Goal: Task Accomplishment & Management: Use online tool/utility

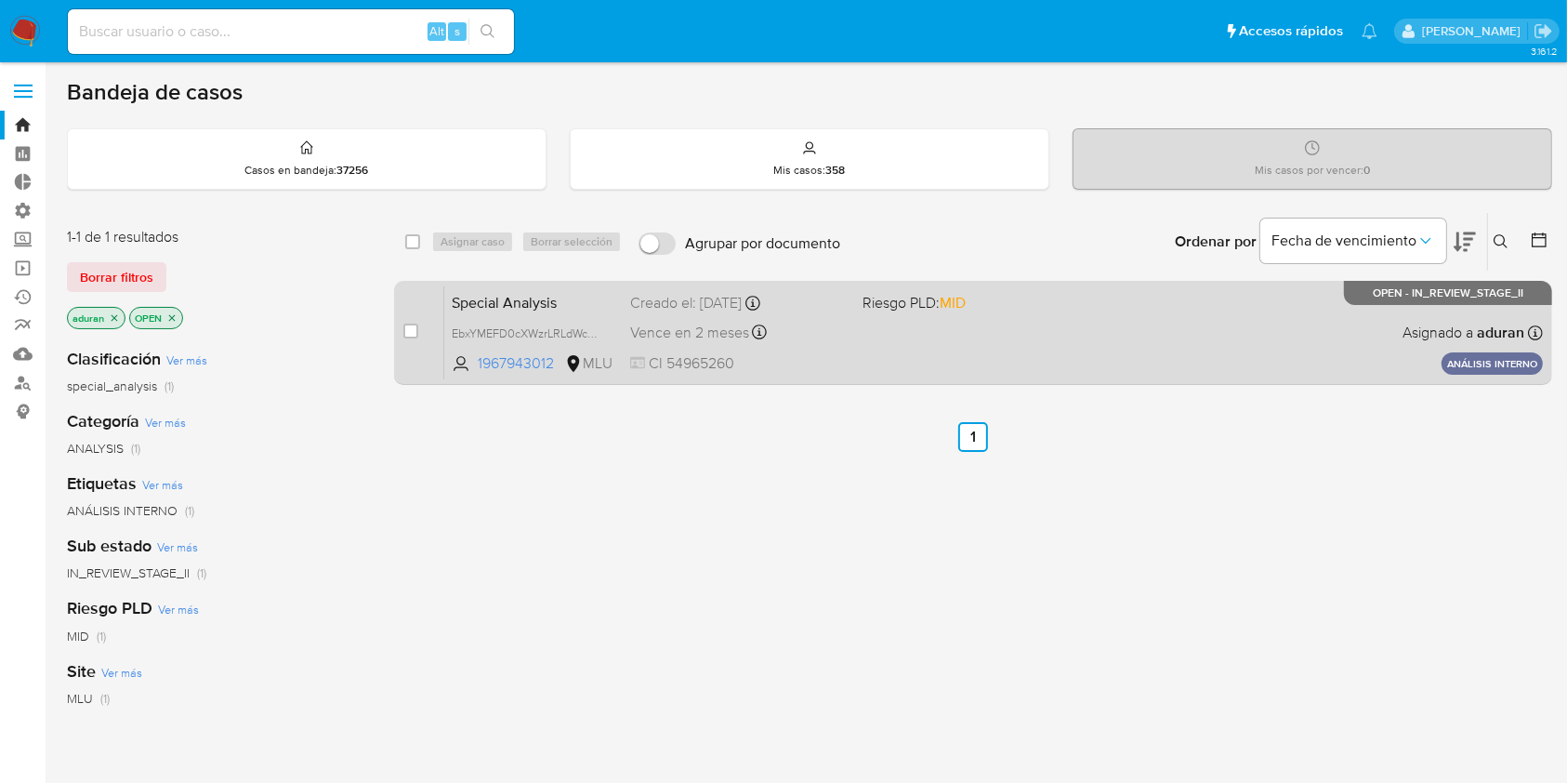
click at [909, 309] on span "Riesgo PLD: MID" at bounding box center [914, 302] width 103 height 20
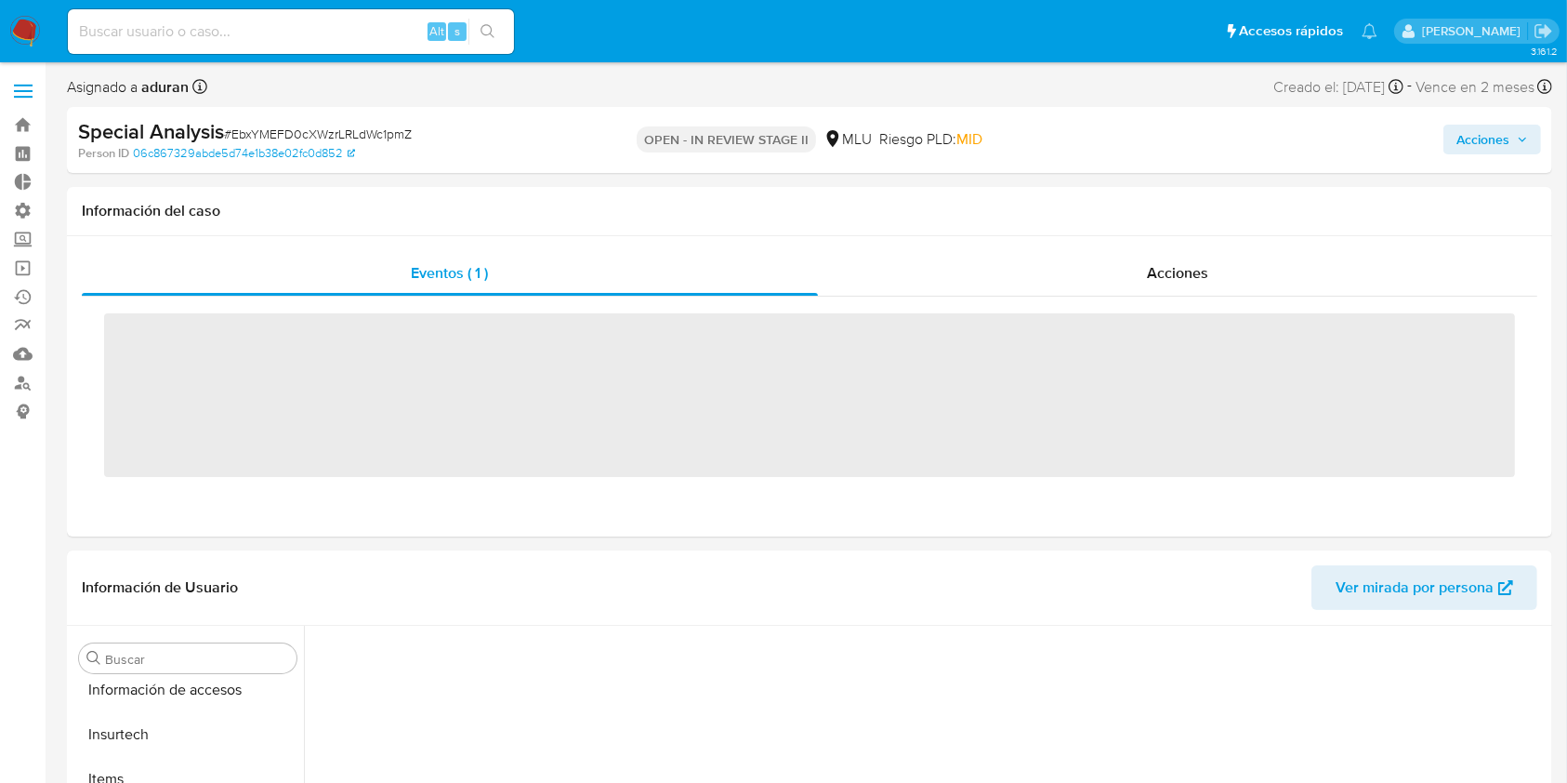
scroll to position [919, 0]
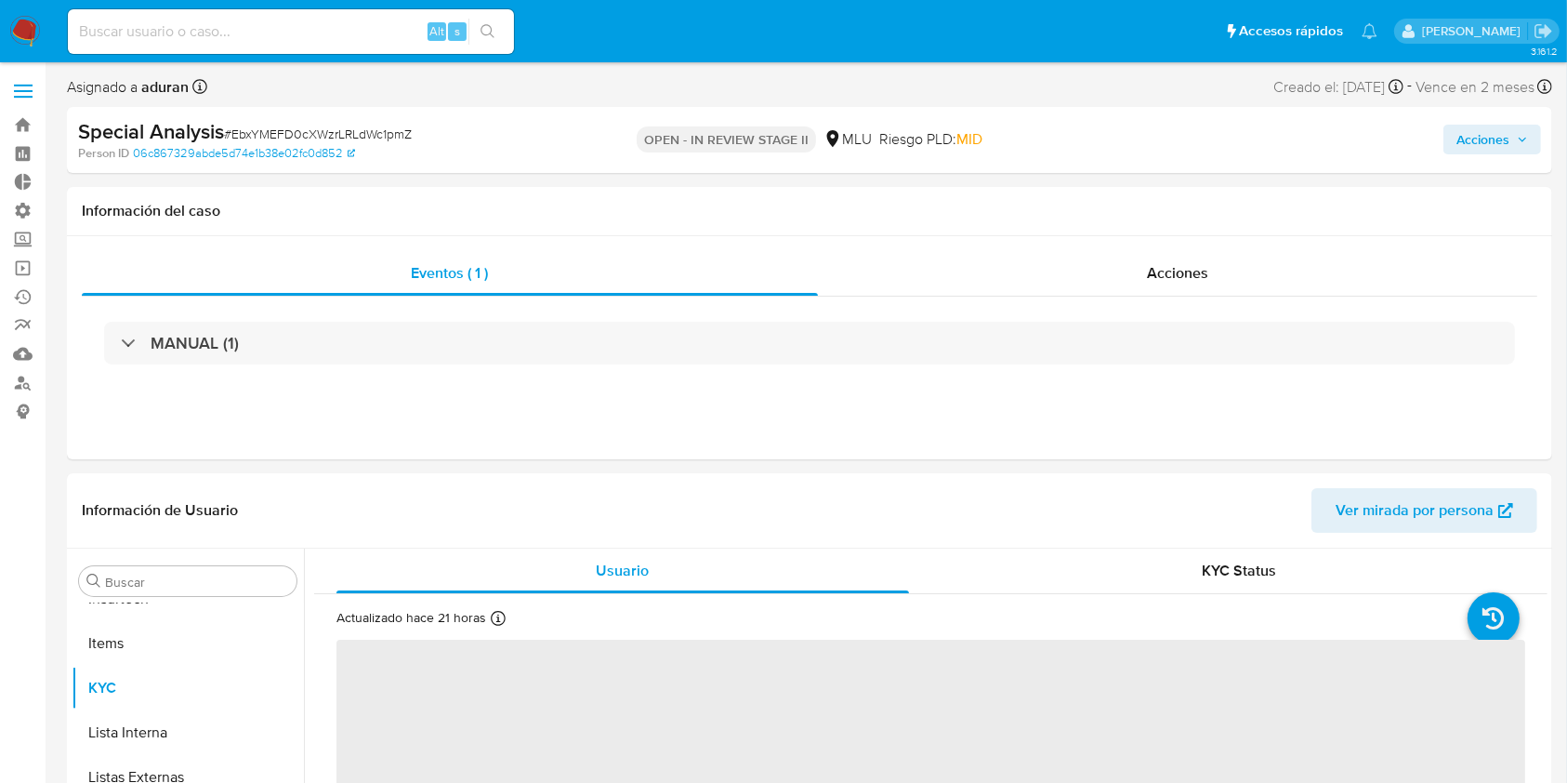
select select "10"
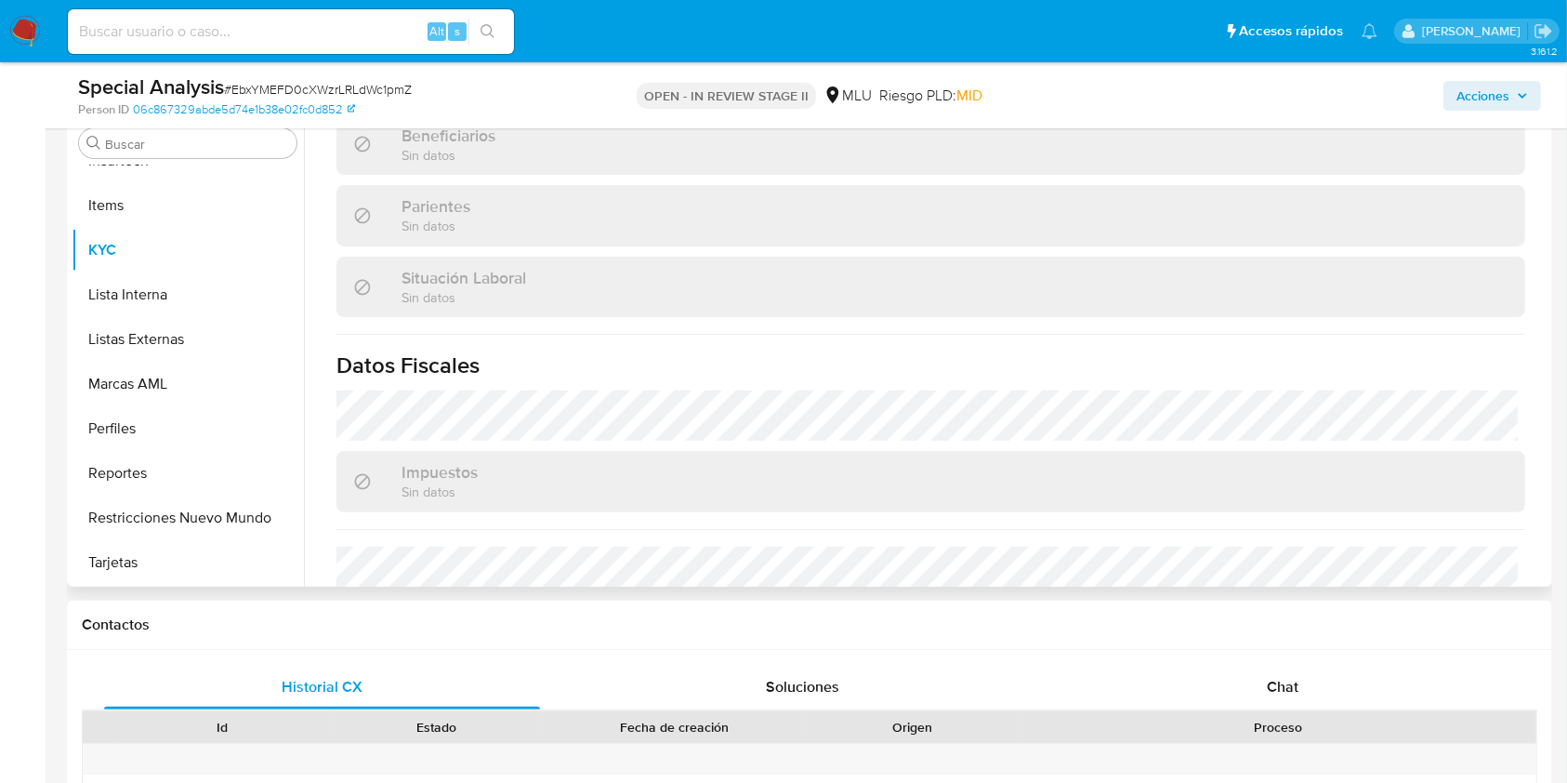
scroll to position [867, 0]
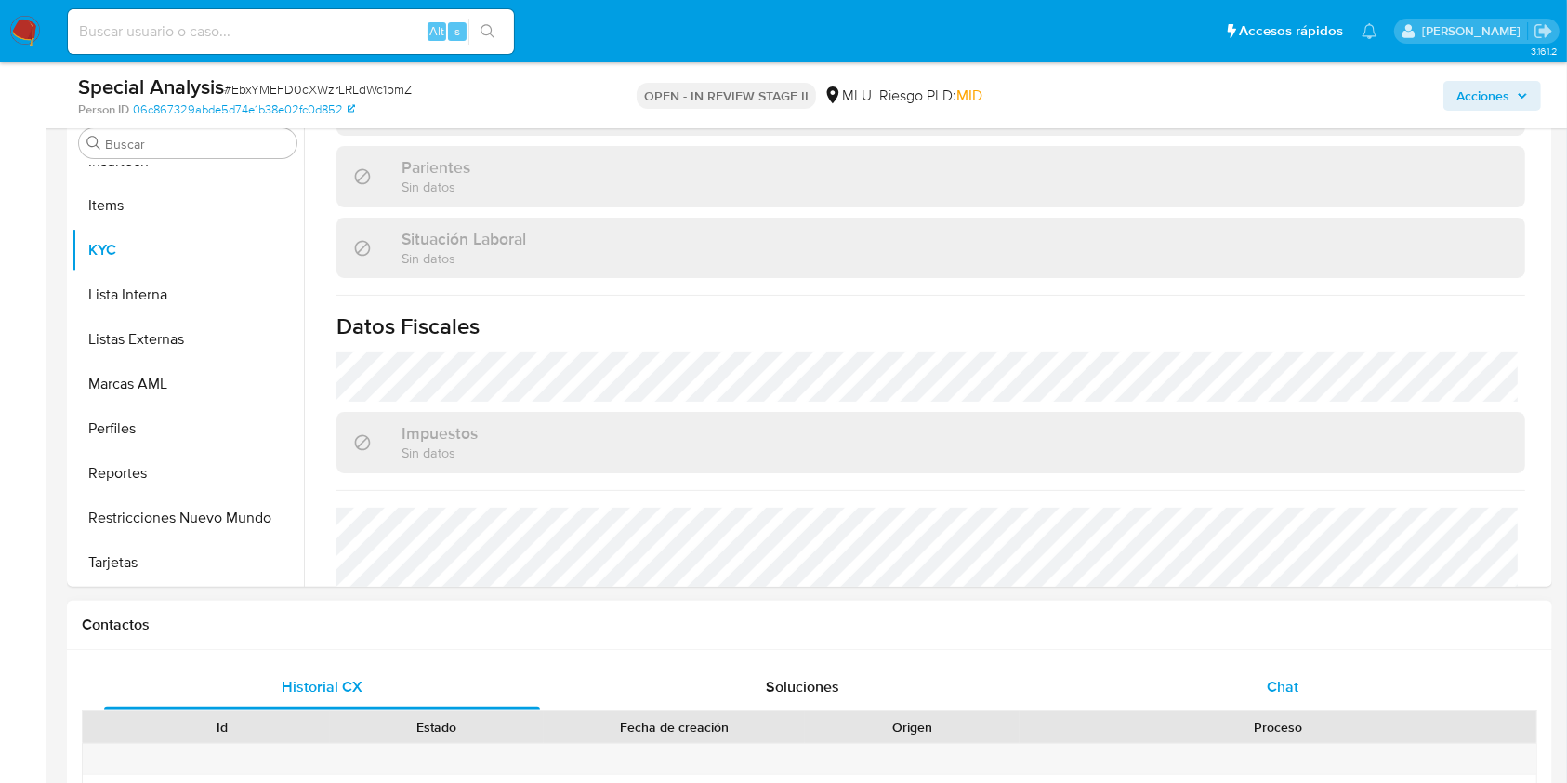
click at [1208, 673] on div "Chat" at bounding box center [1283, 687] width 436 height 45
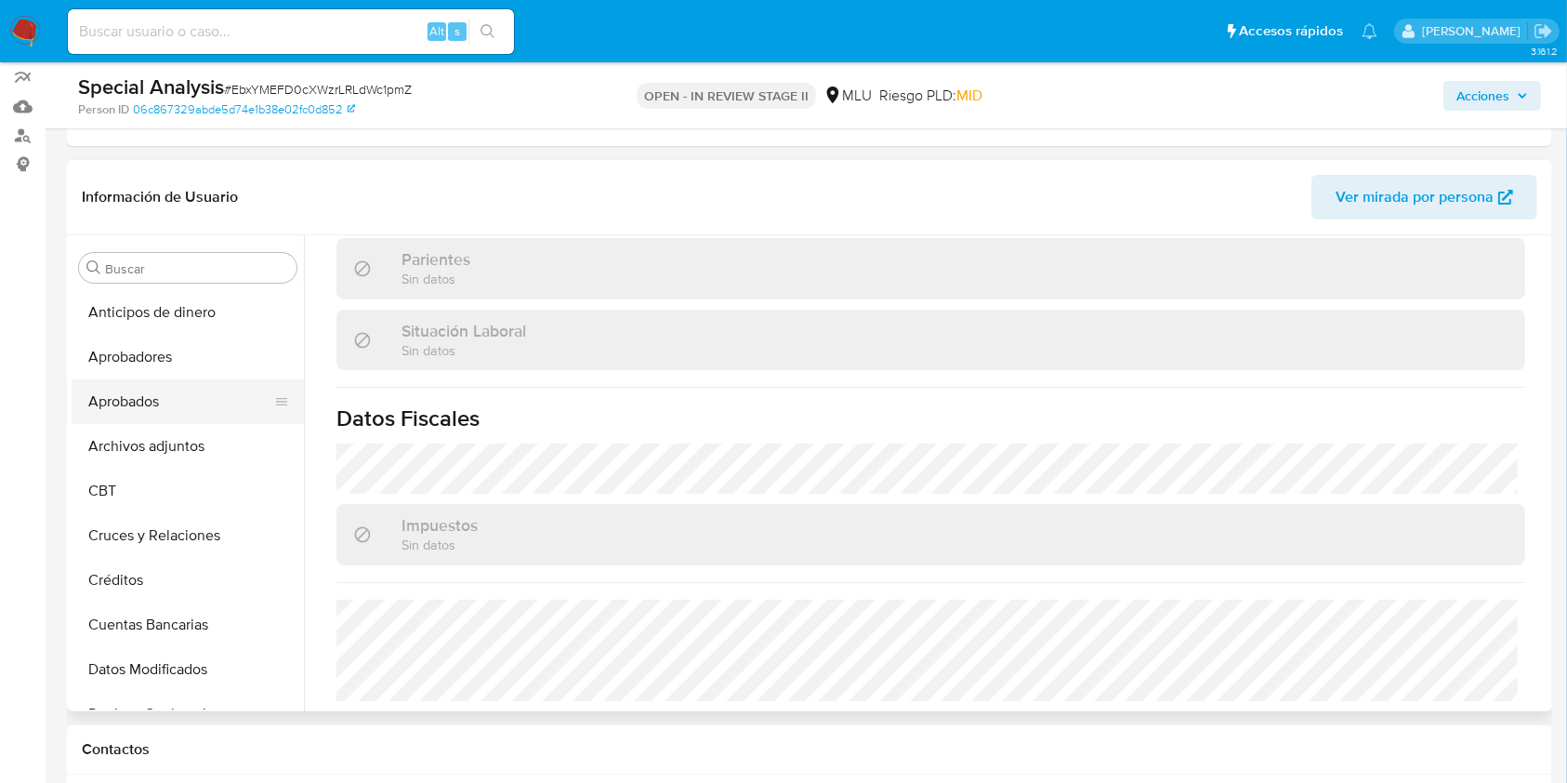
scroll to position [0, 0]
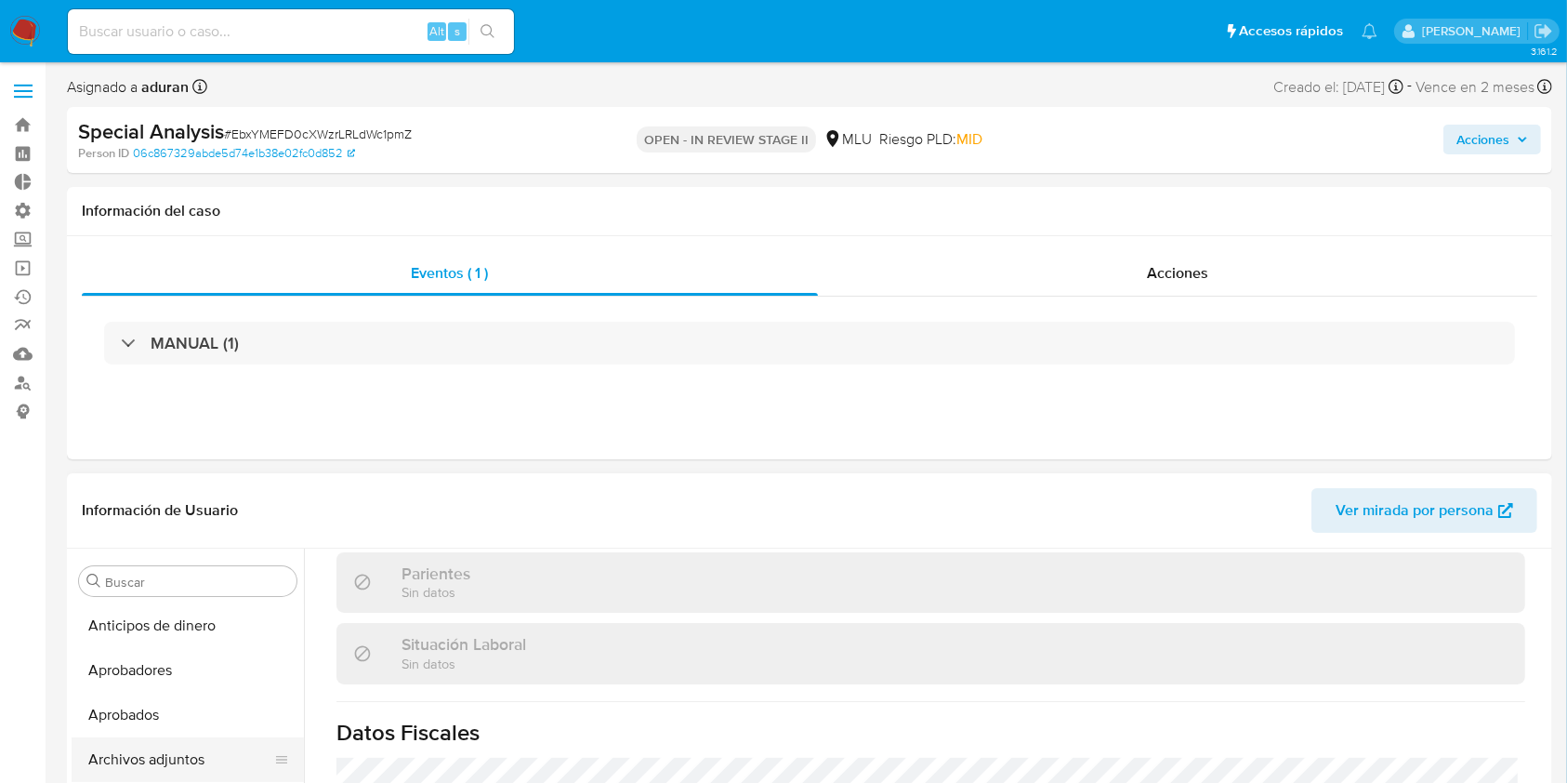
click at [138, 740] on button "Archivos adjuntos" at bounding box center [180, 759] width 217 height 45
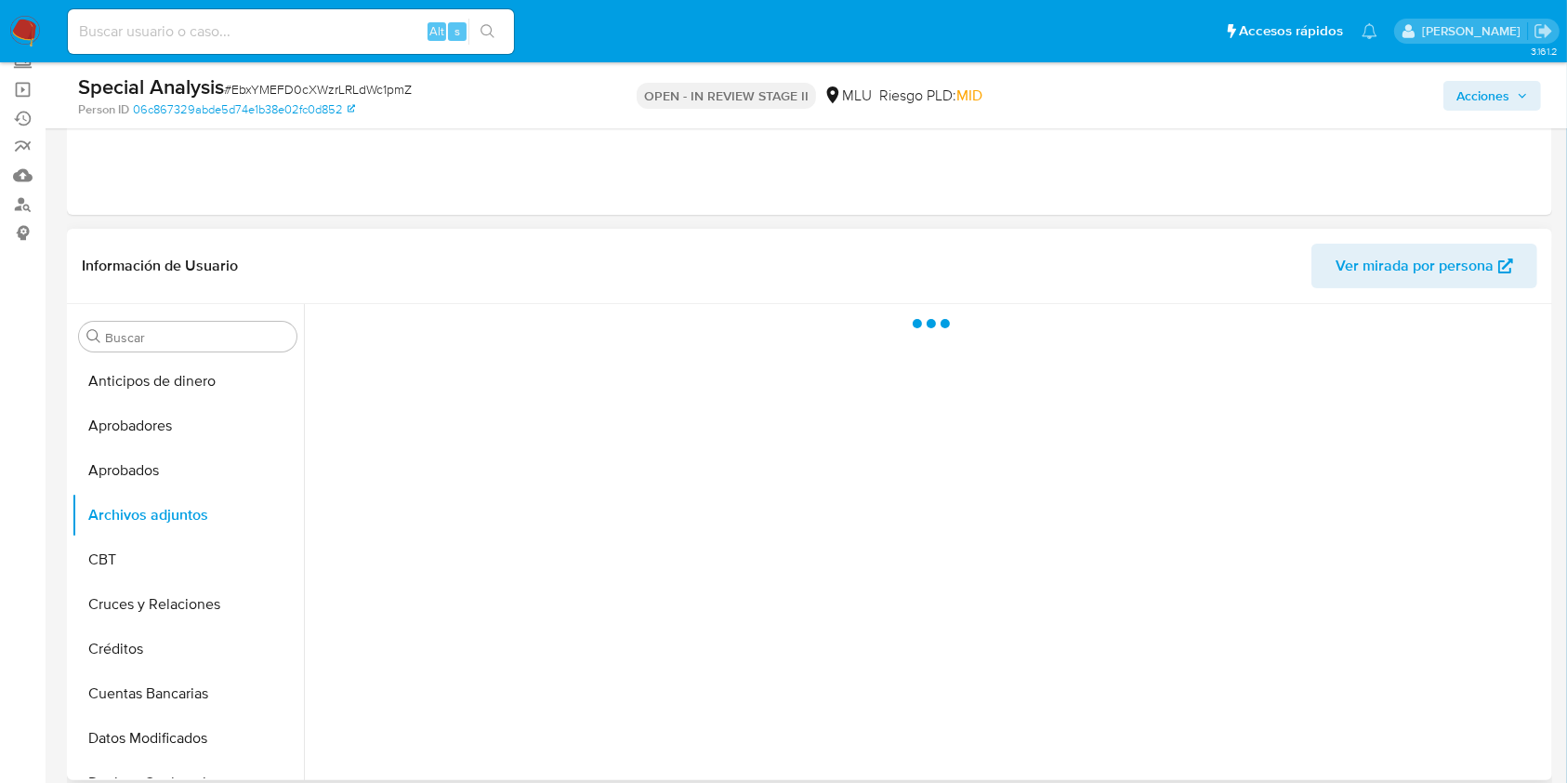
scroll to position [124, 0]
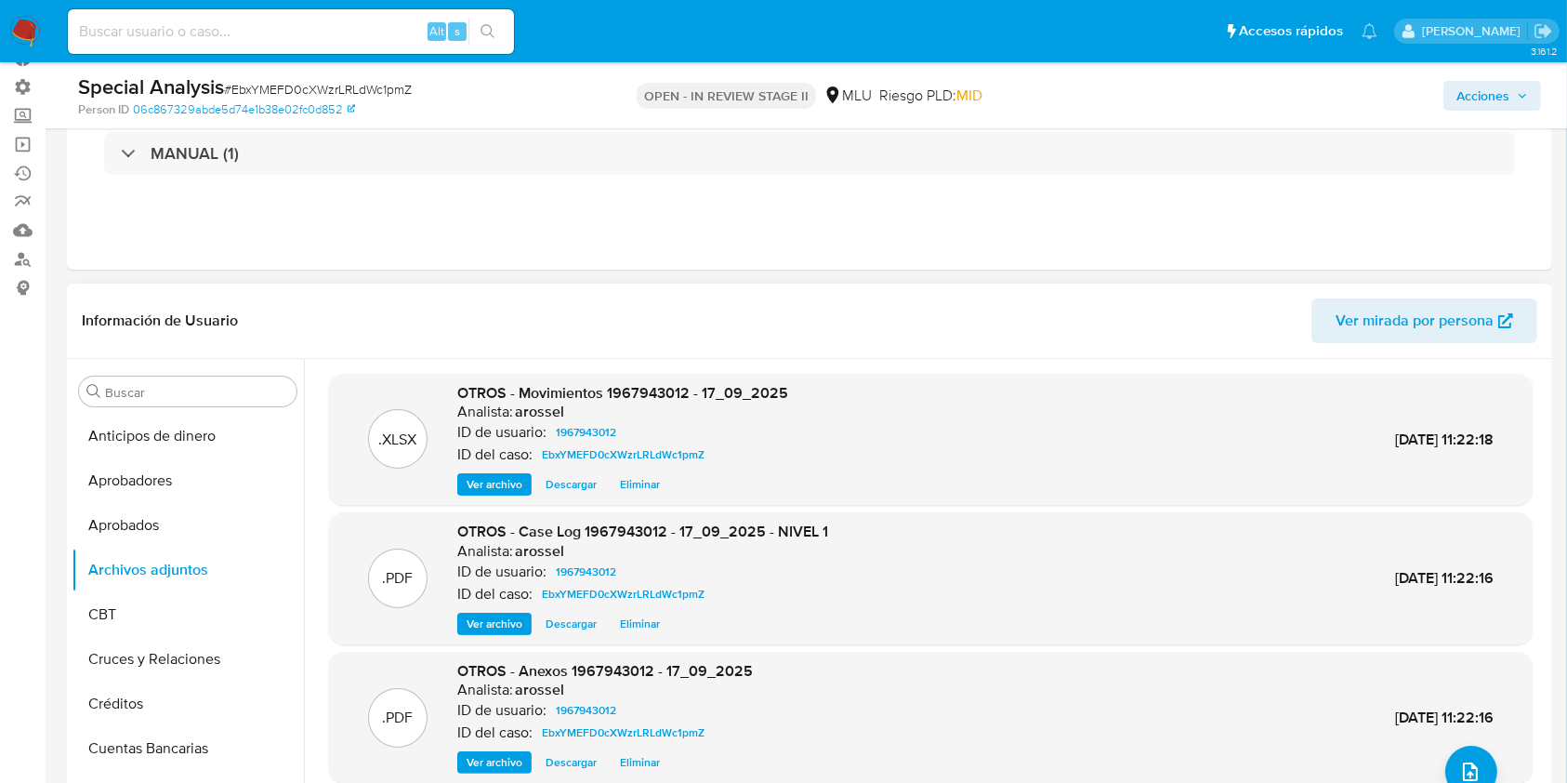
click at [494, 618] on span "Ver archivo" at bounding box center [495, 623] width 56 height 19
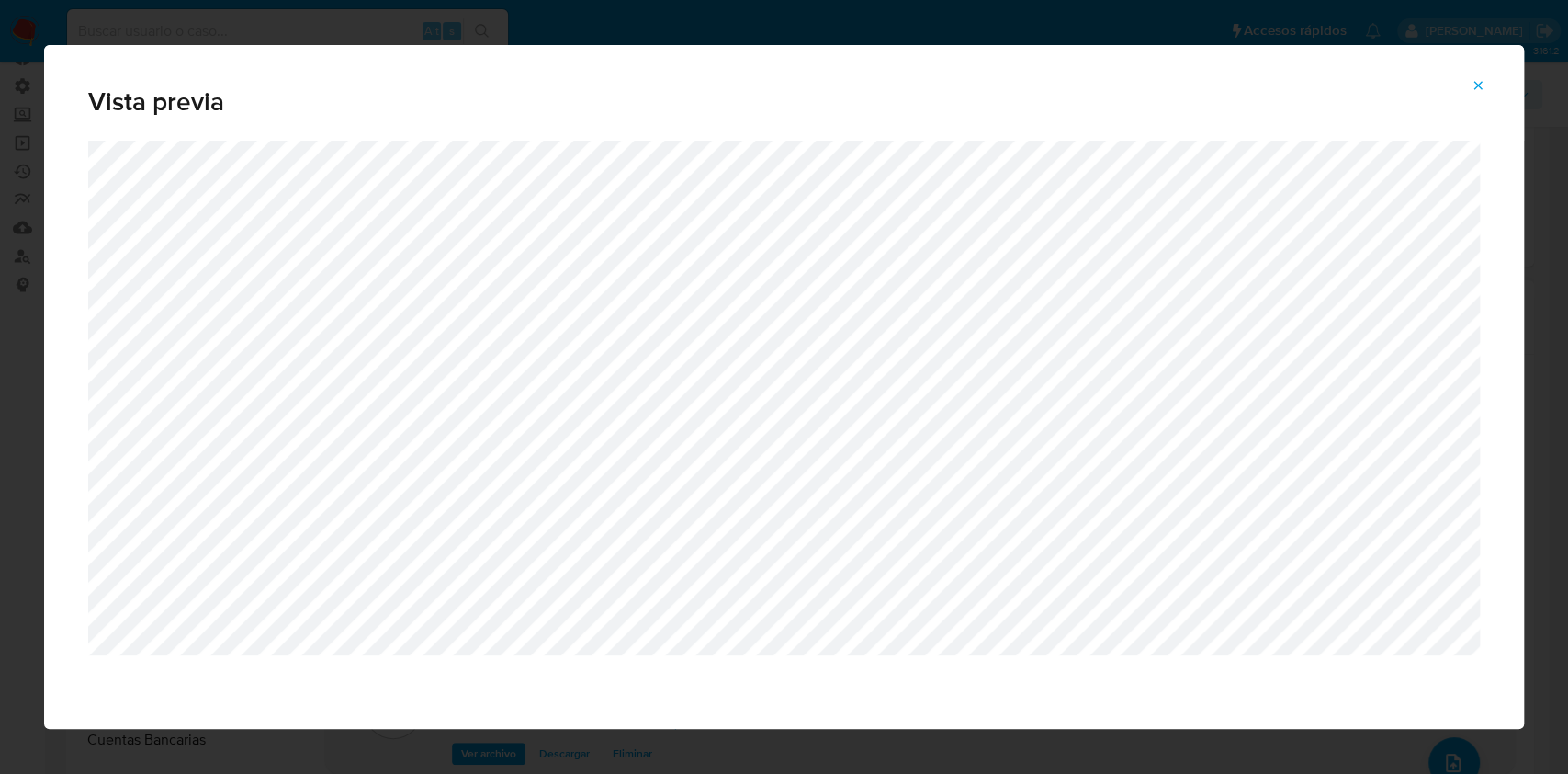
click at [1463, 95] on button "Attachment preview" at bounding box center [1477, 86] width 41 height 30
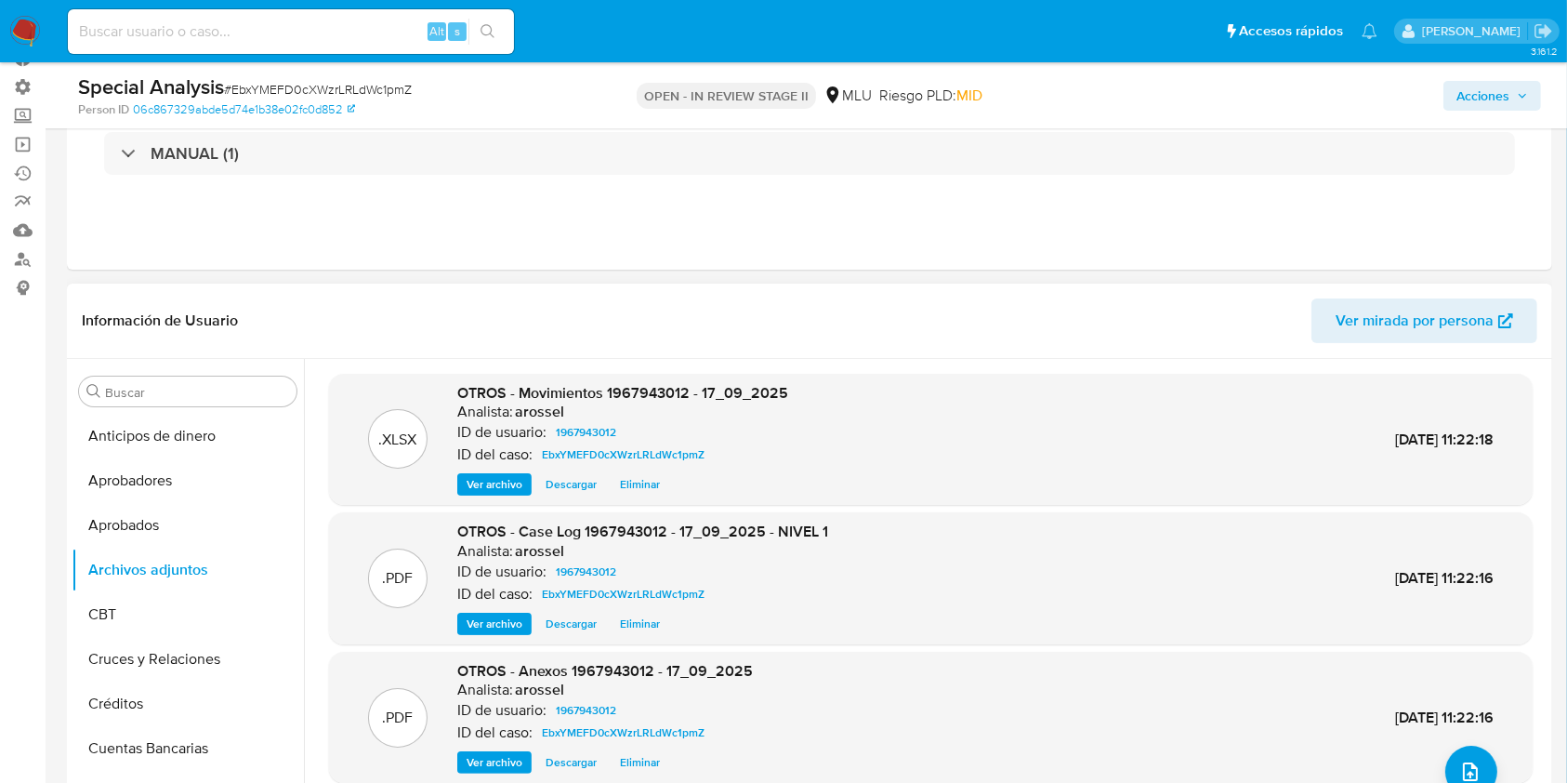
click at [569, 626] on span "Descargar" at bounding box center [571, 623] width 51 height 19
